Goal: Information Seeking & Learning: Learn about a topic

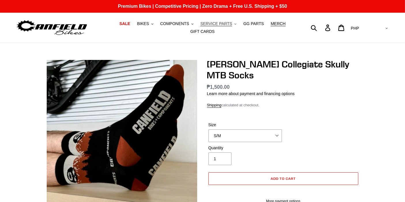
click at [200, 25] on span "SERVICE PARTS" at bounding box center [216, 23] width 32 height 5
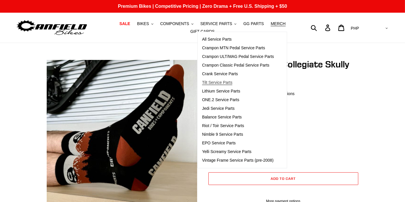
click at [213, 85] on span "Tilt Service Parts" at bounding box center [217, 82] width 30 height 5
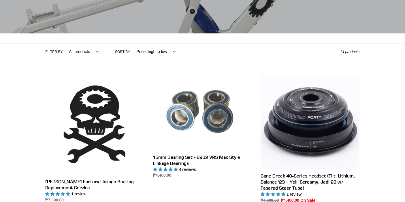
click at [189, 154] on link "15mm Bearing Set - 6902 VRS Max Style Linkage Bearings" at bounding box center [202, 127] width 99 height 103
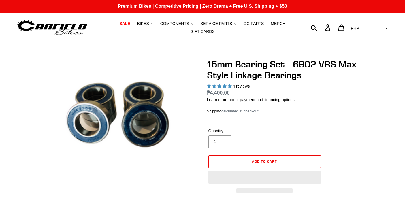
select select "highest-rating"
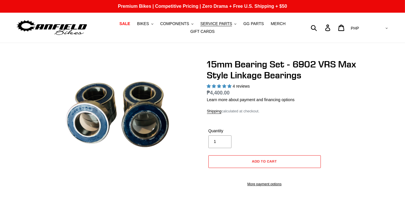
click at [241, 65] on h1 "15mm Bearing Set - 6902 VRS Max Style Linkage Bearings" at bounding box center [283, 70] width 153 height 22
click at [213, 26] on span "SERVICE PARTS" at bounding box center [216, 23] width 32 height 5
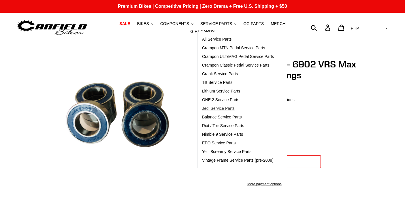
click at [202, 110] on span "Jedi Service Parts" at bounding box center [218, 108] width 33 height 5
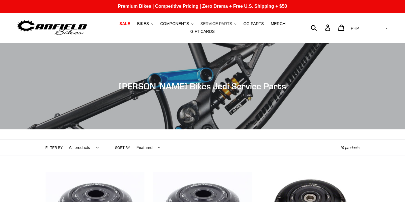
click at [210, 26] on span "SERVICE PARTS" at bounding box center [216, 23] width 32 height 5
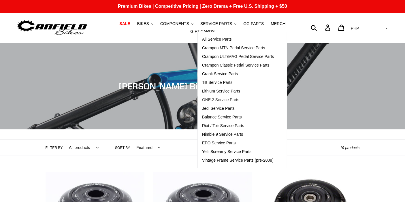
click at [204, 101] on span "ONE.2 Service Parts" at bounding box center [220, 99] width 37 height 5
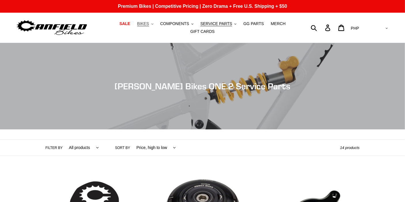
click at [137, 26] on span "BIKES" at bounding box center [143, 23] width 12 height 5
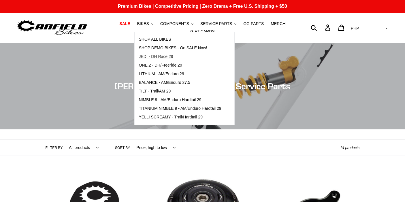
click at [150, 57] on span "JEDI - DH Race 29" at bounding box center [156, 56] width 34 height 5
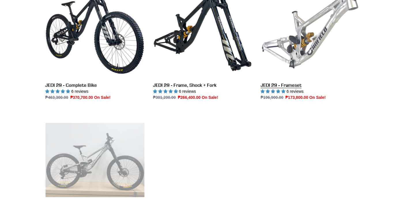
scroll to position [192, 0]
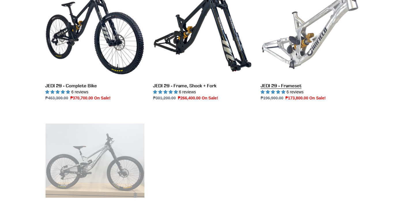
click at [311, 49] on link "JEDI 29 - Frameset" at bounding box center [309, 40] width 99 height 121
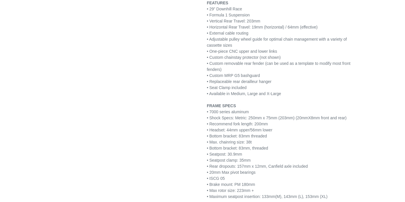
scroll to position [320, 0]
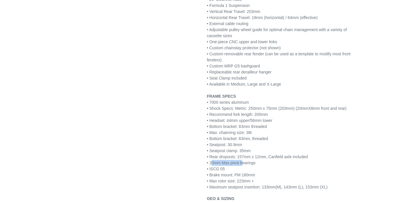
drag, startPoint x: 212, startPoint y: 159, endPoint x: 243, endPoint y: 160, distance: 32.0
click at [243, 160] on span "• 20mm Max pivot bearings" at bounding box center [231, 162] width 49 height 5
click at [245, 160] on span "• 20mm Max pivot bearings" at bounding box center [231, 162] width 49 height 5
drag, startPoint x: 210, startPoint y: 159, endPoint x: 261, endPoint y: 162, distance: 50.5
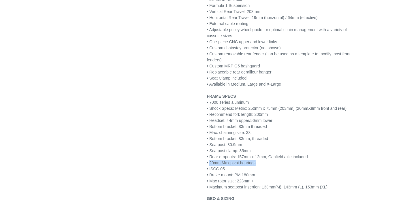
click at [272, 161] on div "• 20mm Max pivot bearings" at bounding box center [283, 163] width 153 height 6
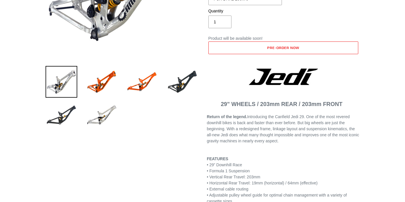
scroll to position [0, 0]
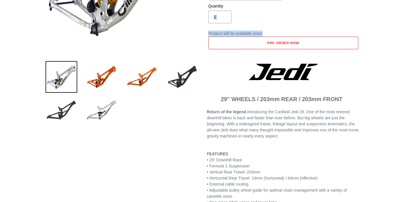
drag, startPoint x: 393, startPoint y: 29, endPoint x: 395, endPoint y: 22, distance: 6.4
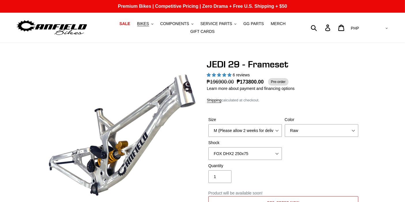
click at [335, 26] on div "Submit Search Log in Cart 0 items Currency AED AFN ALL AMD ANG AUD AWG AZN BAM …" at bounding box center [342, 27] width 93 height 13
click at [321, 26] on form "Submit" at bounding box center [317, 27] width 7 height 13
type input "JEDI BEARING"
click at [307, 21] on button "Submit" at bounding box center [314, 27] width 14 height 13
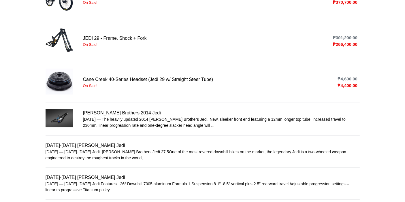
scroll to position [96, 0]
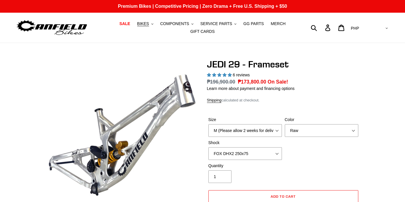
select select "highest-rating"
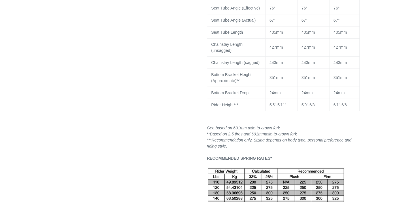
scroll to position [640, 0]
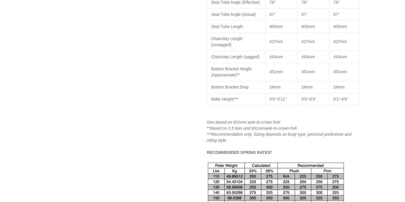
click at [231, 120] on span "Geo based on 601mm axle-to-crown fork" at bounding box center [243, 122] width 73 height 5
click at [318, 125] on div "** Based on 2.5 tires and 601mm axle-to-crown fork" at bounding box center [283, 128] width 153 height 6
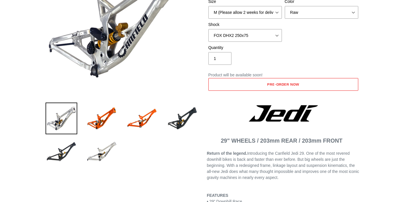
scroll to position [0, 0]
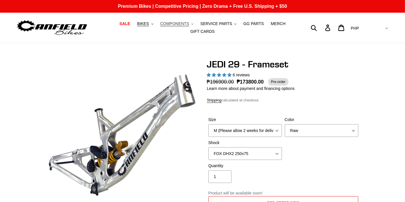
click at [164, 25] on span "COMPONENTS" at bounding box center [174, 23] width 29 height 5
click at [139, 24] on button "BIKES .cls-1{fill:#231f20}" at bounding box center [145, 24] width 22 height 8
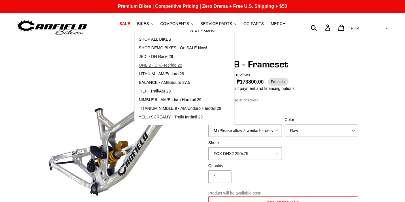
click at [146, 68] on span "ONE.2 - DH/Freeride 29" at bounding box center [160, 65] width 43 height 5
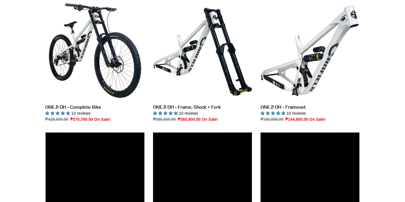
scroll to position [224, 0]
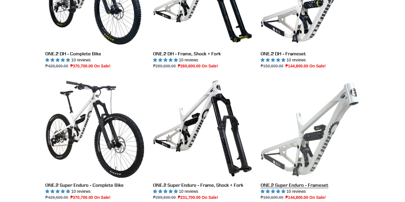
click at [299, 116] on link "ONE.2 Super Enduro - Frameset" at bounding box center [309, 139] width 99 height 121
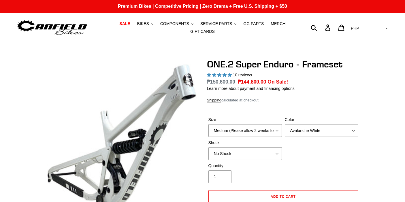
select select "highest-rating"
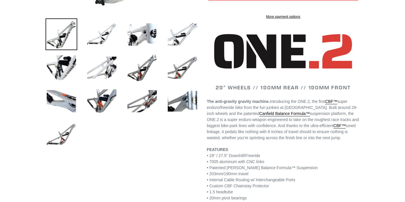
scroll to position [288, 0]
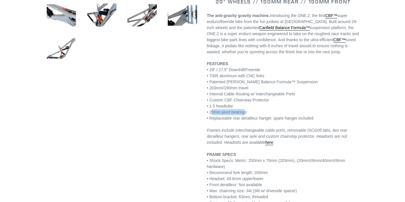
drag, startPoint x: 212, startPoint y: 116, endPoint x: 244, endPoint y: 116, distance: 32.0
click at [244, 116] on p "FEATURES • 29” / 27.5” Downhill/Freeride • 7005 aluminum with CNC links • Paten…" at bounding box center [283, 152] width 153 height 182
click at [244, 115] on p "FEATURES • 29” / 27.5” Downhill/Freeride • 7005 aluminum with CNC links • Paten…" at bounding box center [283, 152] width 153 height 182
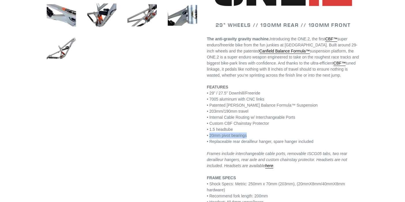
drag, startPoint x: 210, startPoint y: 139, endPoint x: 248, endPoint y: 138, distance: 38.3
click at [248, 138] on p "FEATURES • 29” / 27.5” Downhill/Freeride • 7005 aluminum with CNC links • Paten…" at bounding box center [283, 175] width 153 height 182
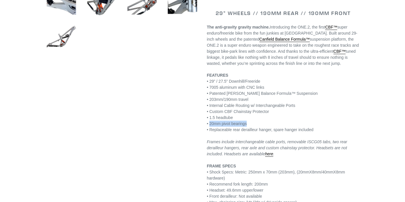
scroll to position [256, 0]
